Goal: Task Accomplishment & Management: Manage account settings

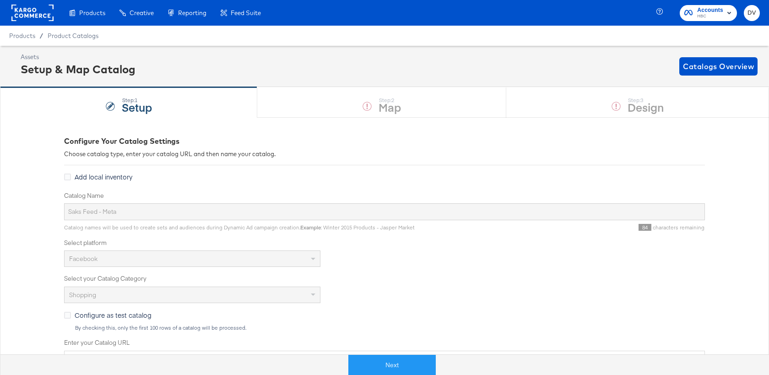
click at [27, 8] on rect at bounding box center [32, 13] width 42 height 16
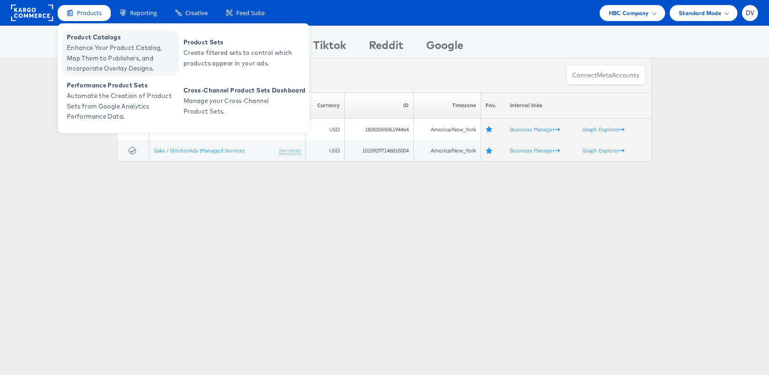
click at [81, 42] on span "Product Catalogs" at bounding box center [122, 37] width 110 height 11
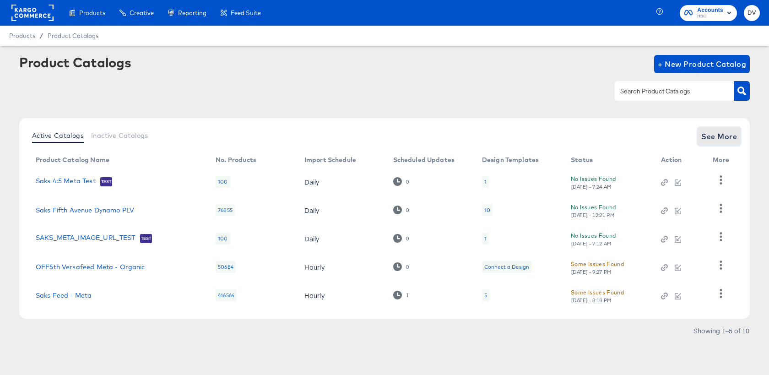
click at [720, 136] on span "See More" at bounding box center [720, 136] width 36 height 13
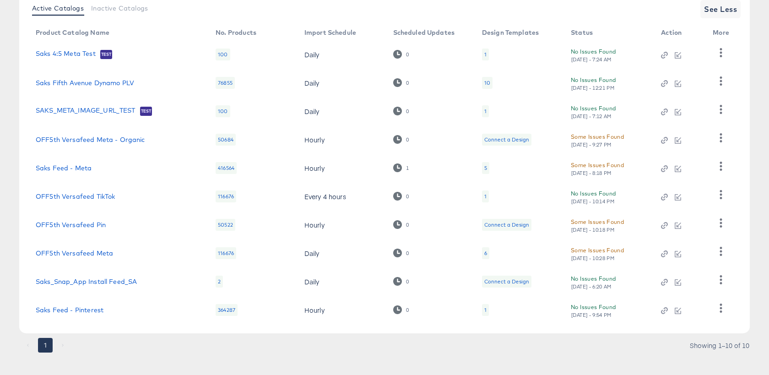
scroll to position [128, 0]
click at [90, 308] on link "Saks Feed - Pinterest" at bounding box center [70, 308] width 68 height 7
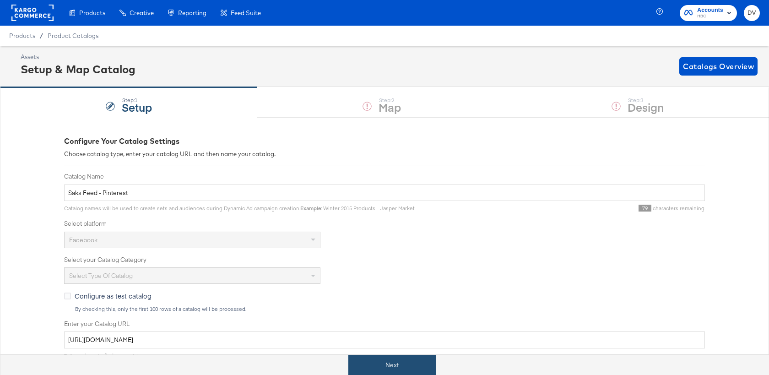
click at [387, 361] on button "Next" at bounding box center [392, 365] width 87 height 21
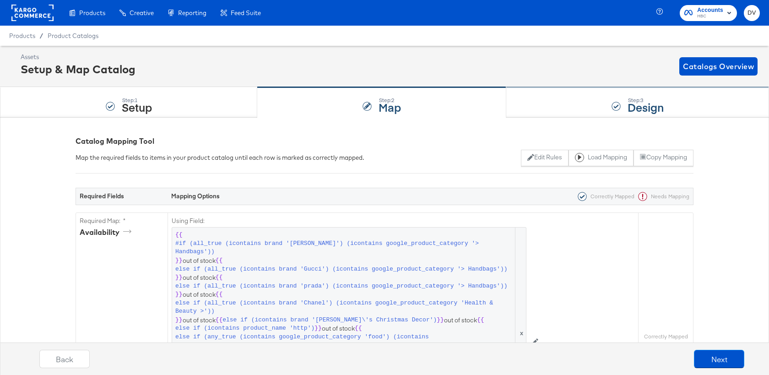
click at [541, 109] on div "Step: 3 Design" at bounding box center [638, 102] width 263 height 30
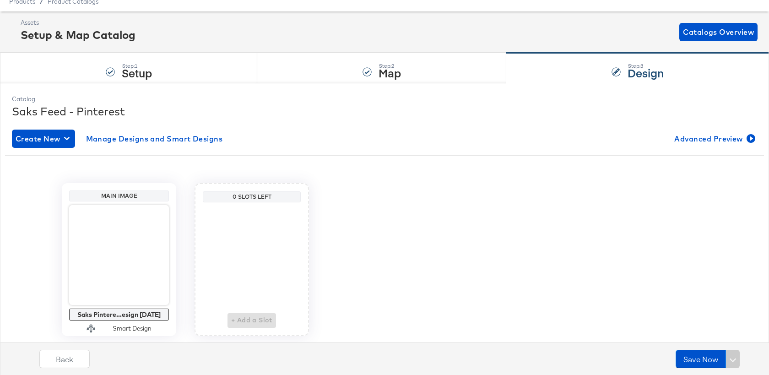
scroll to position [61, 0]
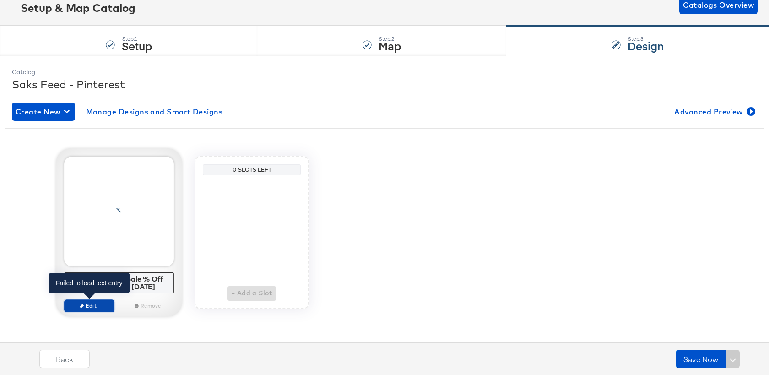
click at [98, 303] on span "Edit" at bounding box center [89, 305] width 42 height 7
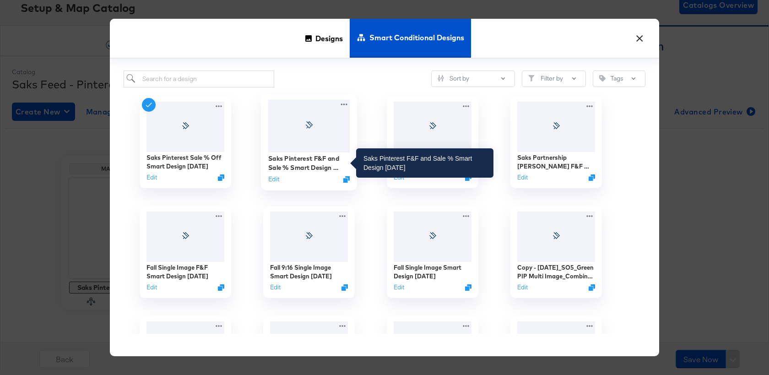
click at [295, 170] on div "Saks Pinterest F&F and Sale % Smart Design 9.9.25" at bounding box center [309, 163] width 82 height 18
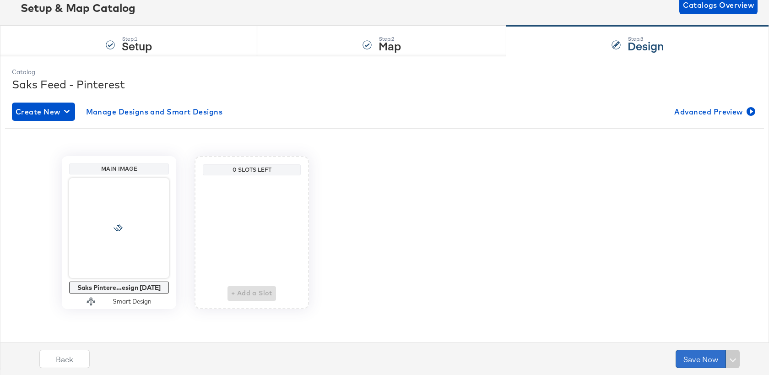
click at [693, 354] on button "Save Now" at bounding box center [701, 359] width 50 height 18
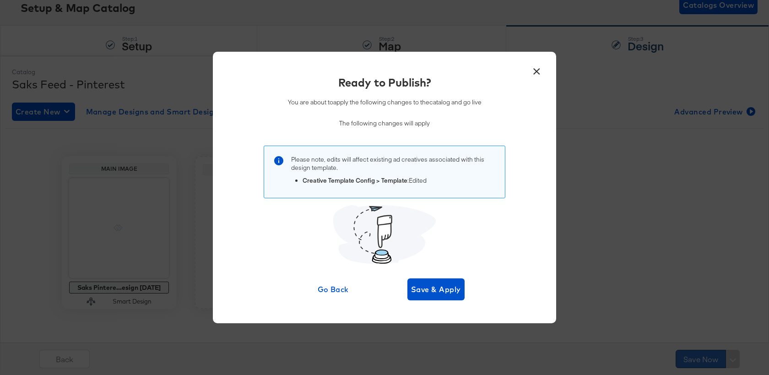
scroll to position [0, 0]
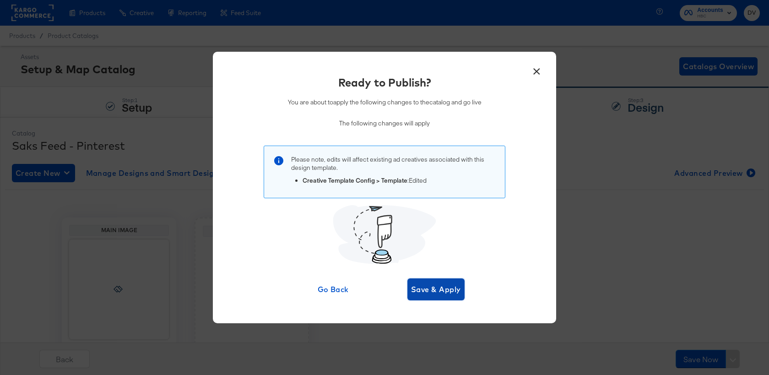
click at [445, 290] on span "Save & Apply" at bounding box center [436, 289] width 50 height 13
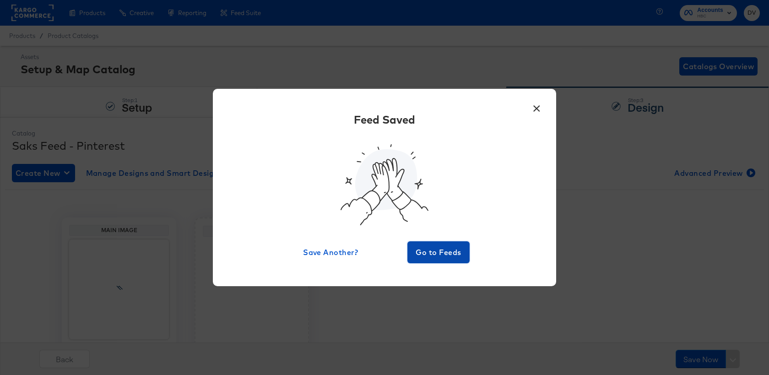
click at [434, 254] on span "Go to Feeds" at bounding box center [438, 252] width 55 height 13
